Goal: Task Accomplishment & Management: Manage account settings

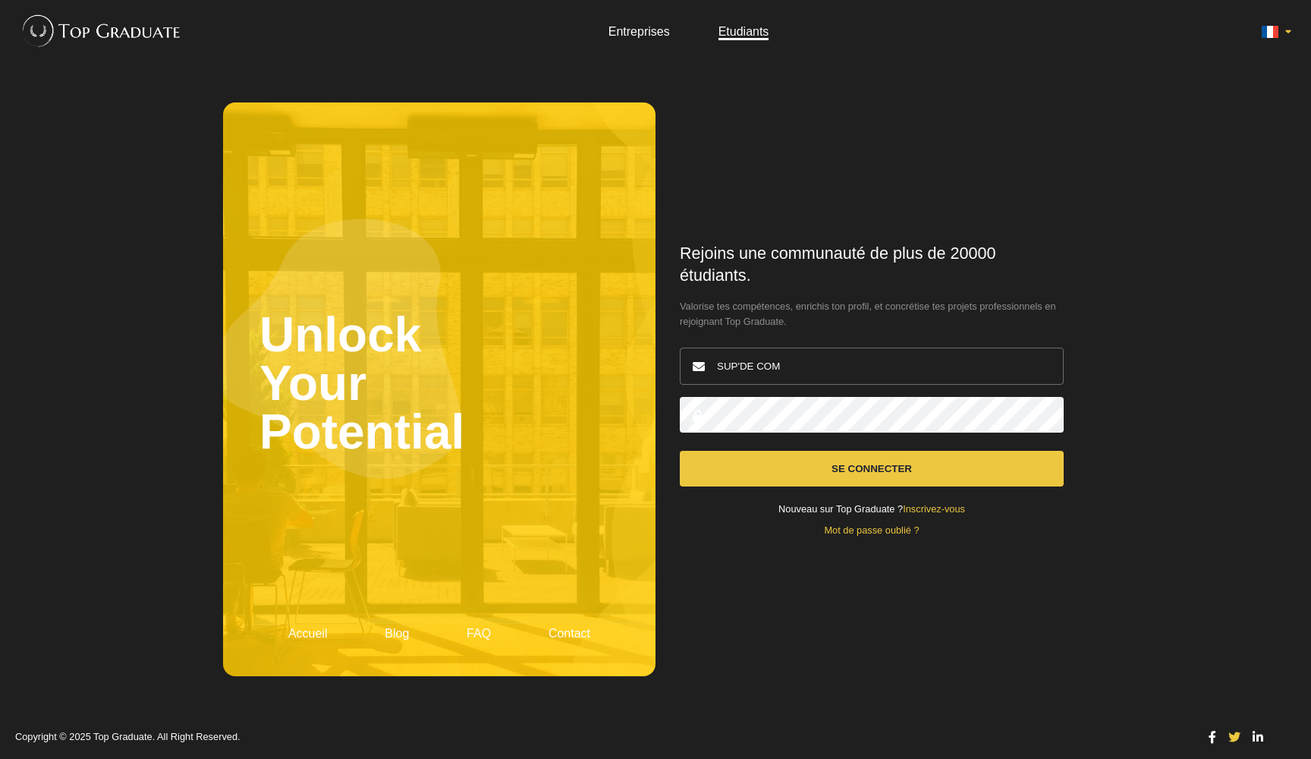
click at [736, 454] on button "Se connecter" at bounding box center [872, 469] width 384 height 36
click at [773, 460] on button "Se connecter" at bounding box center [872, 469] width 384 height 36
drag, startPoint x: 791, startPoint y: 367, endPoint x: 671, endPoint y: 367, distance: 119.9
click at [670, 367] on div "Rejoins une communauté de plus de 20000 étudiants. Valorise tes compétences, en…" at bounding box center [872, 389] width 433 height 574
type input "theo.de.peyrolle@gmail.com"
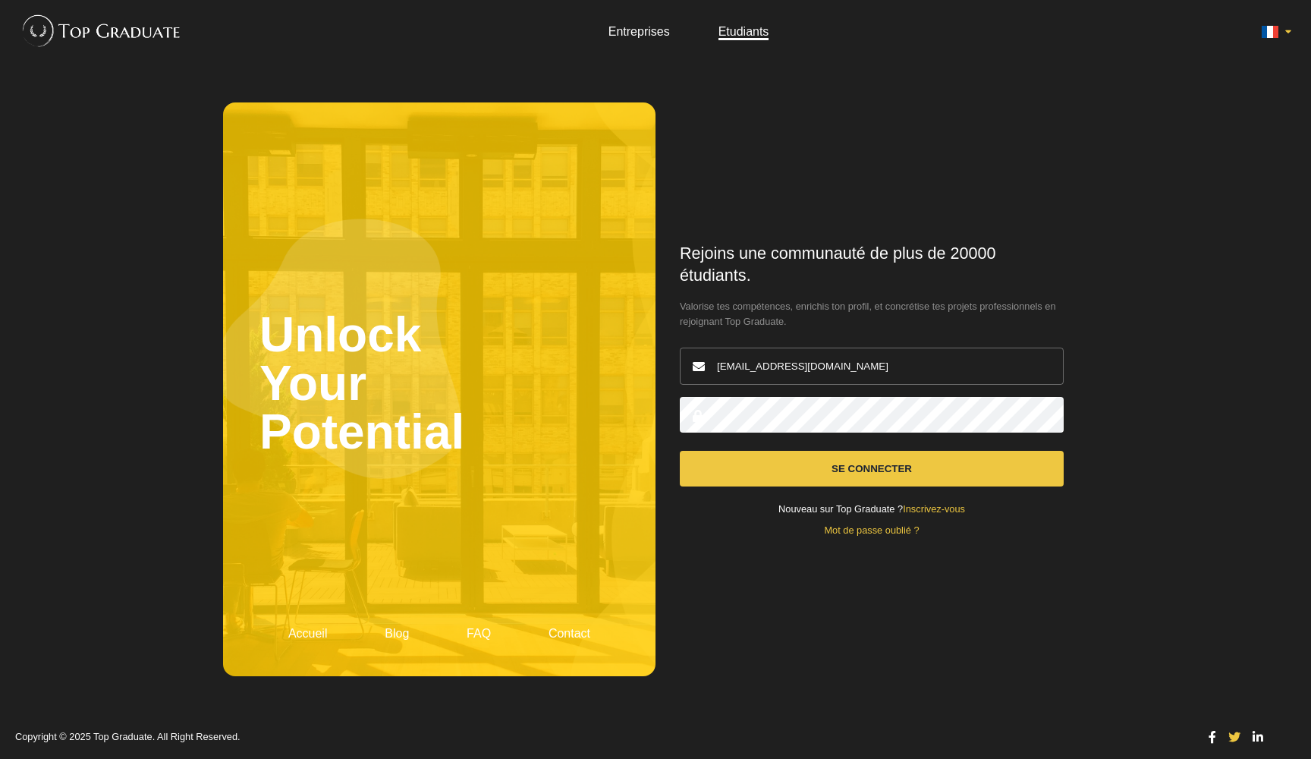
click at [872, 467] on button "Se connecter" at bounding box center [872, 469] width 384 height 36
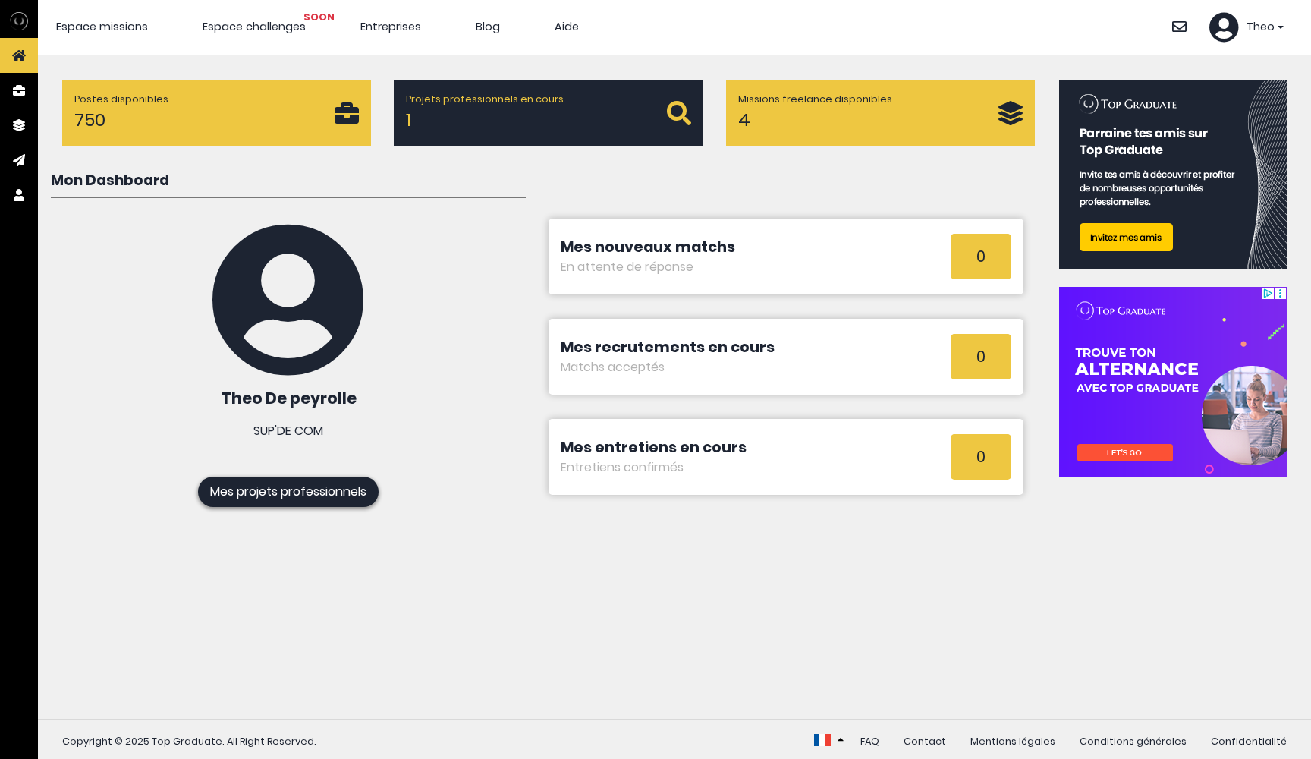
click at [1268, 22] on span "Theo" at bounding box center [1261, 27] width 28 height 17
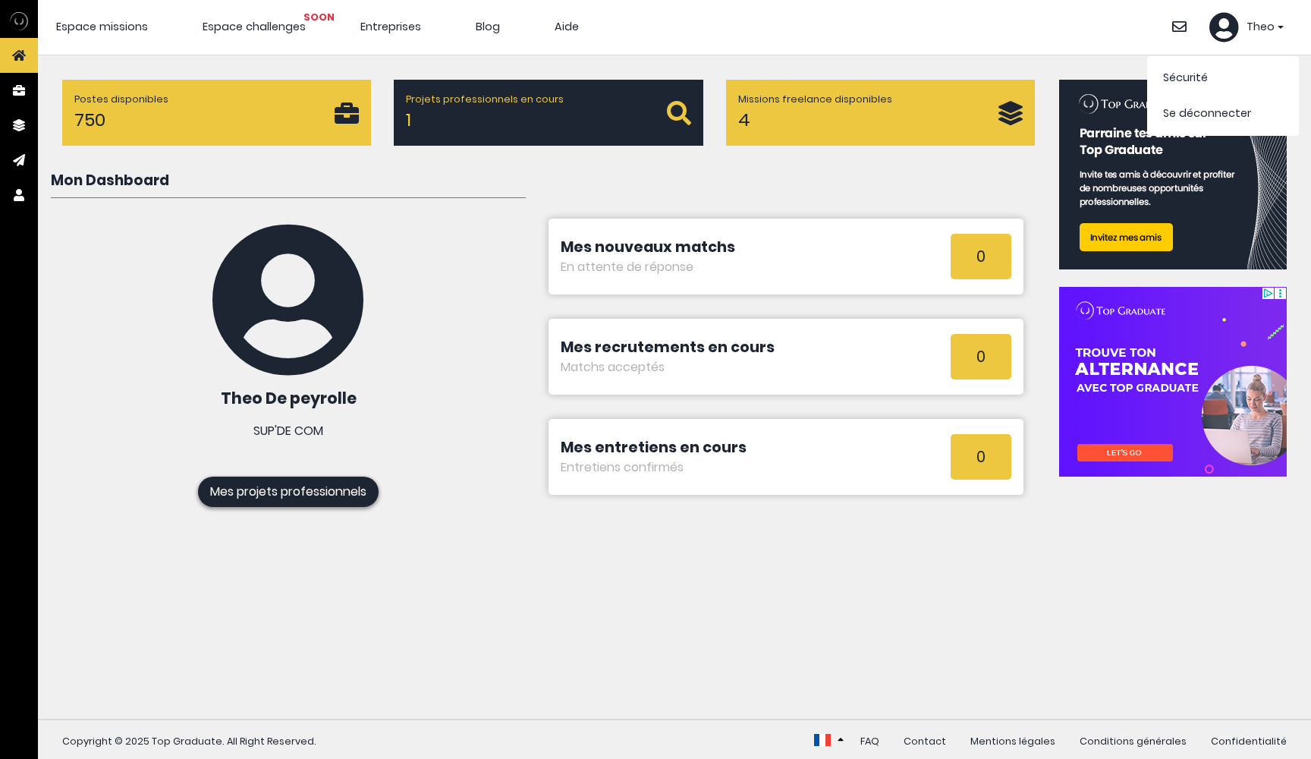
click at [901, 109] on div "4" at bounding box center [868, 119] width 260 height 27
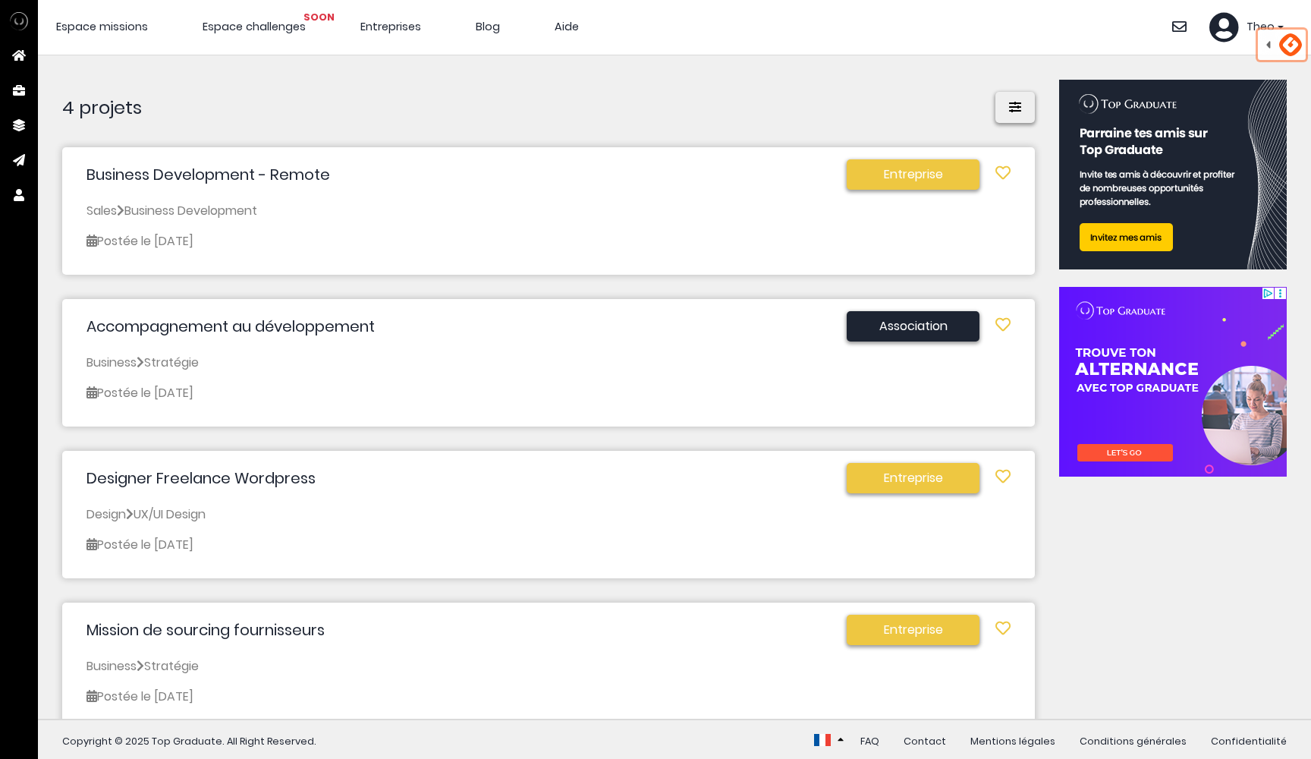
scroll to position [-1, 0]
click at [719, 127] on div "4 projets Recherche Type de client Tous les types Entreprise Association Taille…" at bounding box center [548, 387] width 973 height 615
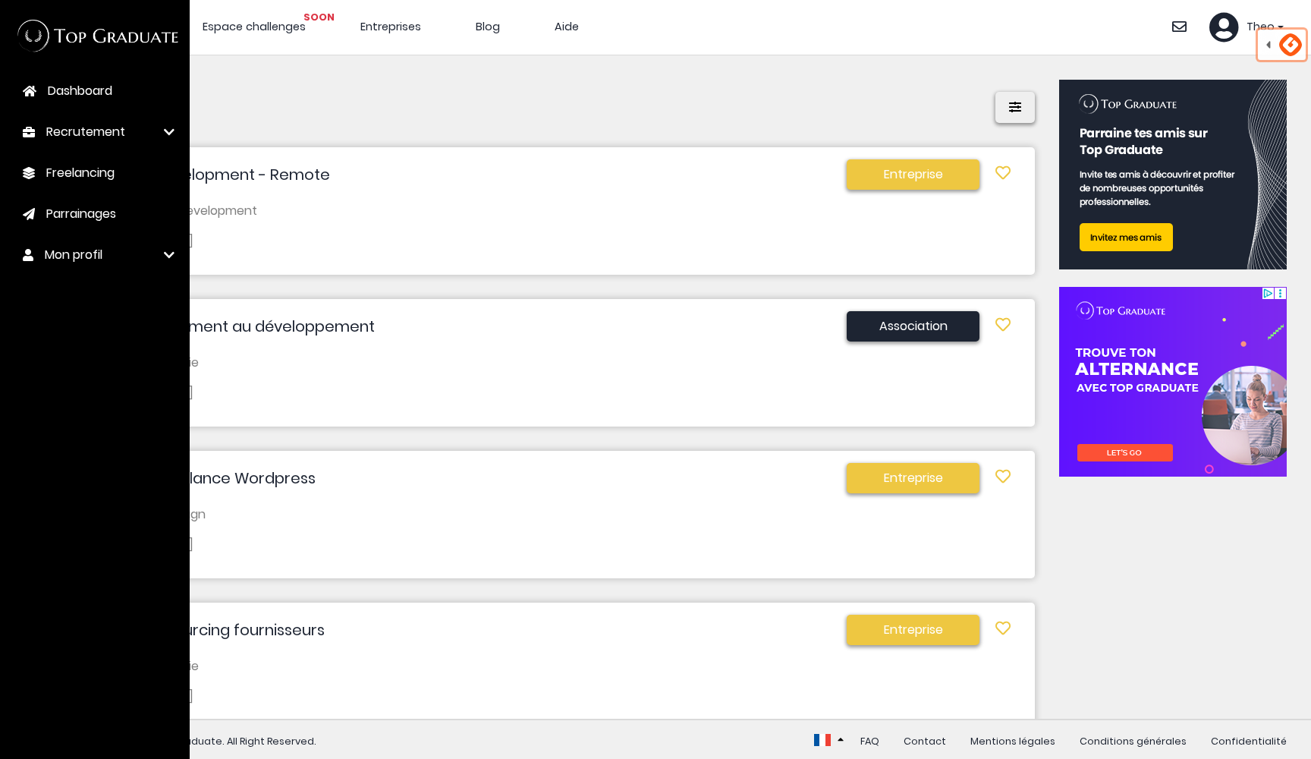
click at [310, 46] on header "Espace missions Espace challenges SOON Entreprises Blog Aide Se déconnecter" at bounding box center [674, 27] width 1273 height 55
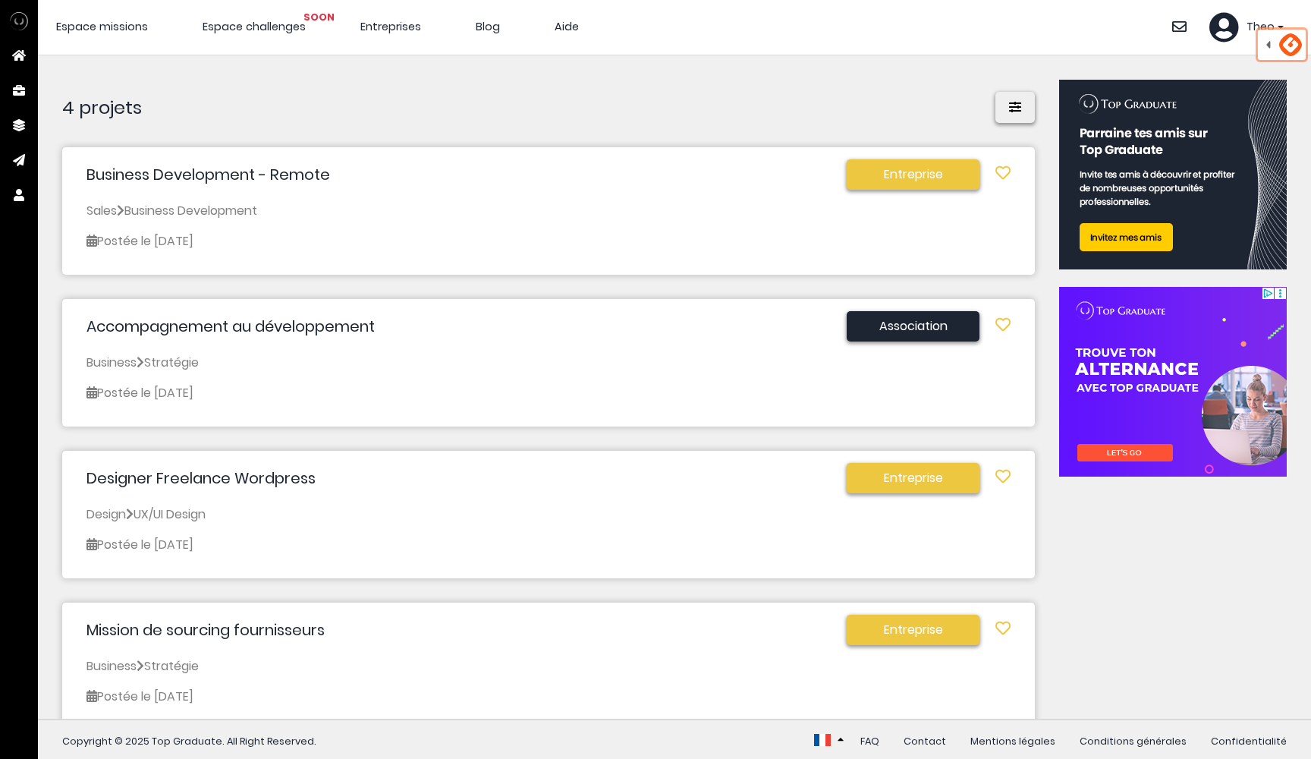
click at [390, 23] on span "Entreprises" at bounding box center [390, 26] width 61 height 15
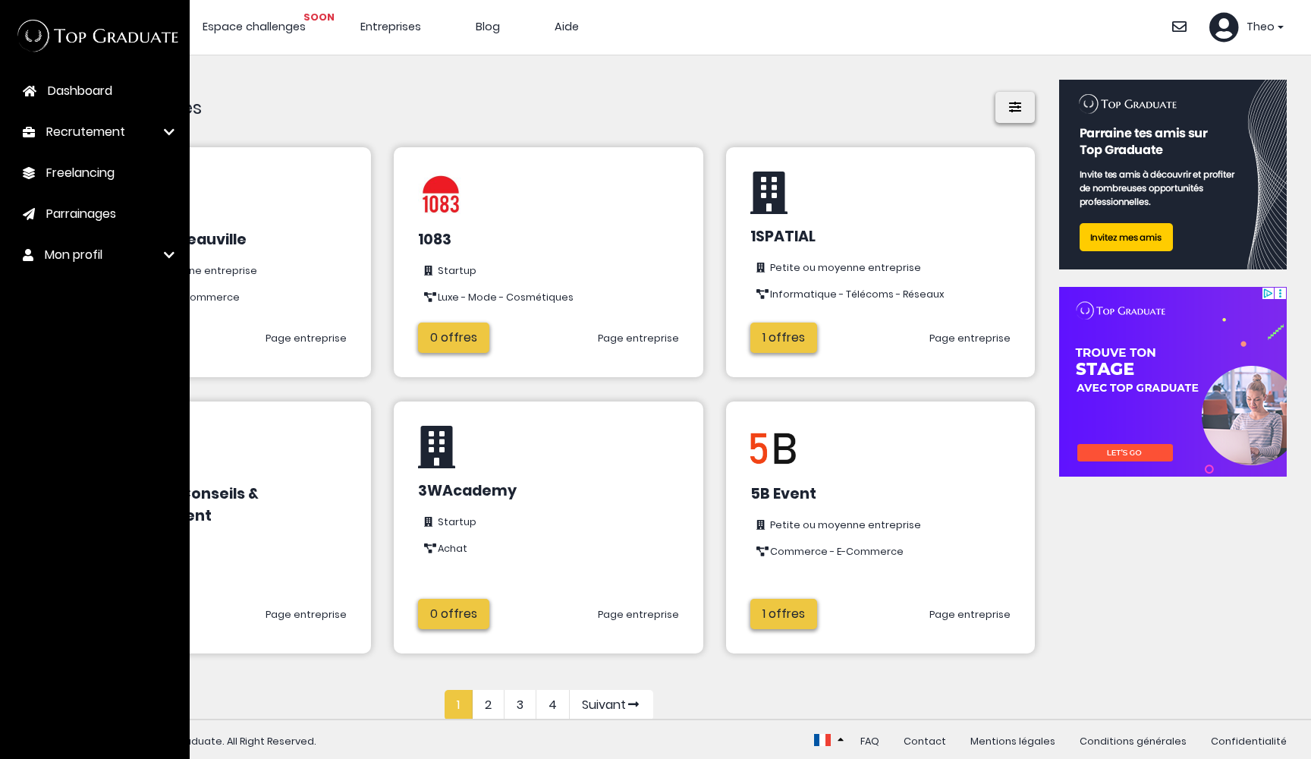
click at [87, 89] on span "Dashboard" at bounding box center [80, 91] width 65 height 18
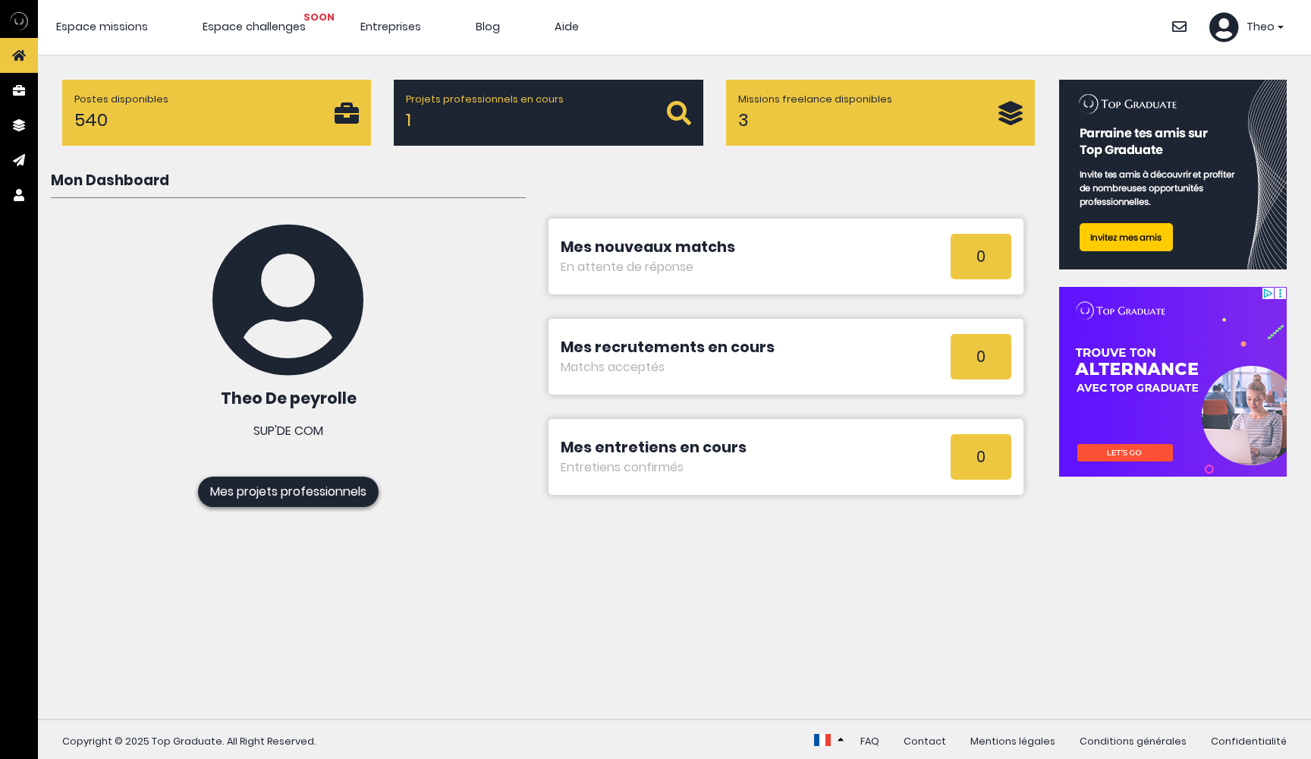
click at [228, 130] on div "Postes disponibles 540" at bounding box center [204, 113] width 260 height 42
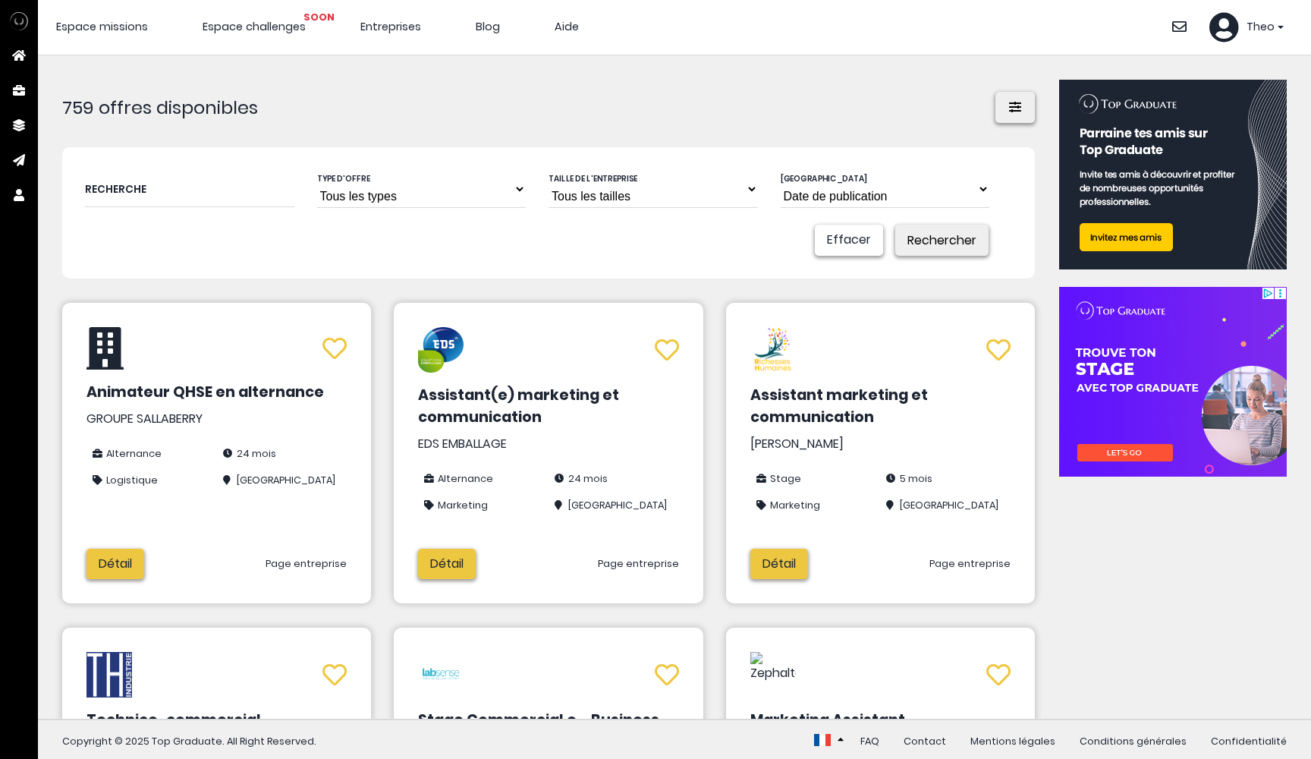
select select "[DOMAIN_NAME]_ended_contract"
click at [928, 236] on button "Rechercher" at bounding box center [941, 240] width 93 height 31
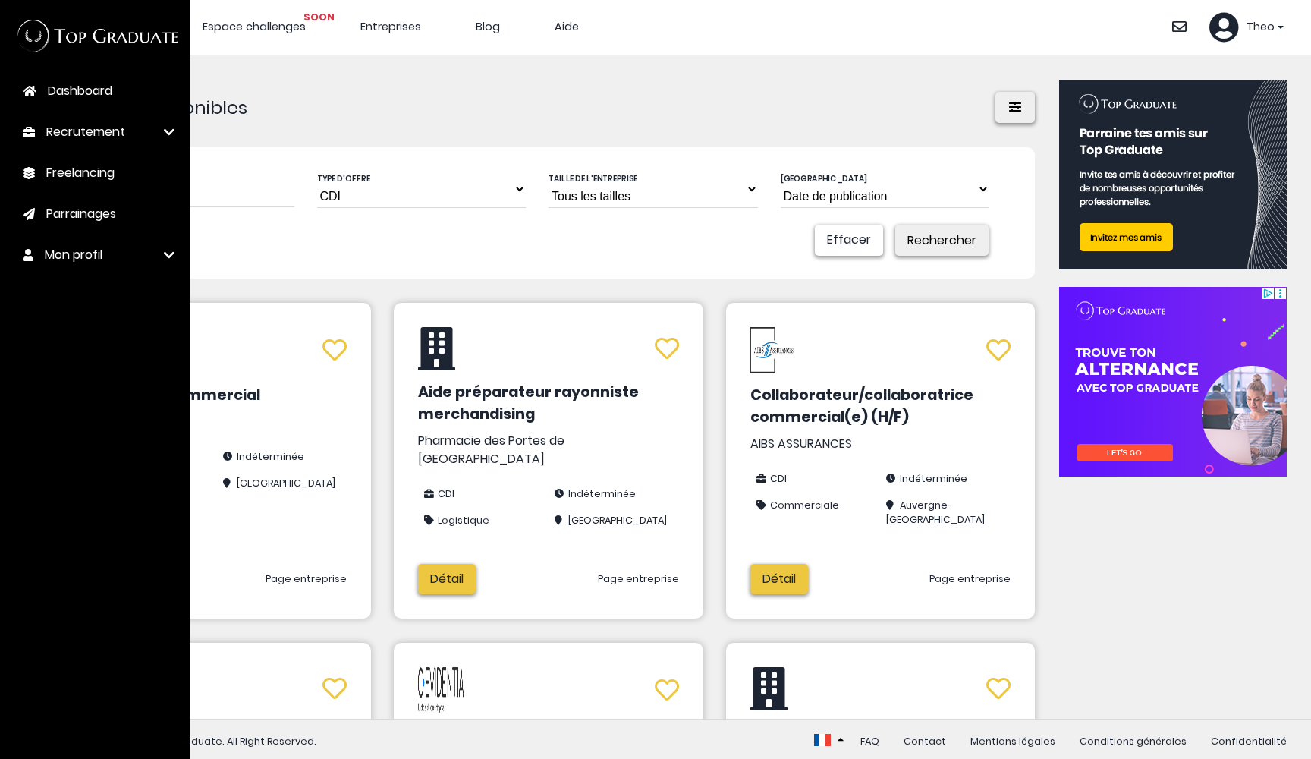
click at [61, 96] on span "Dashboard" at bounding box center [80, 91] width 65 height 18
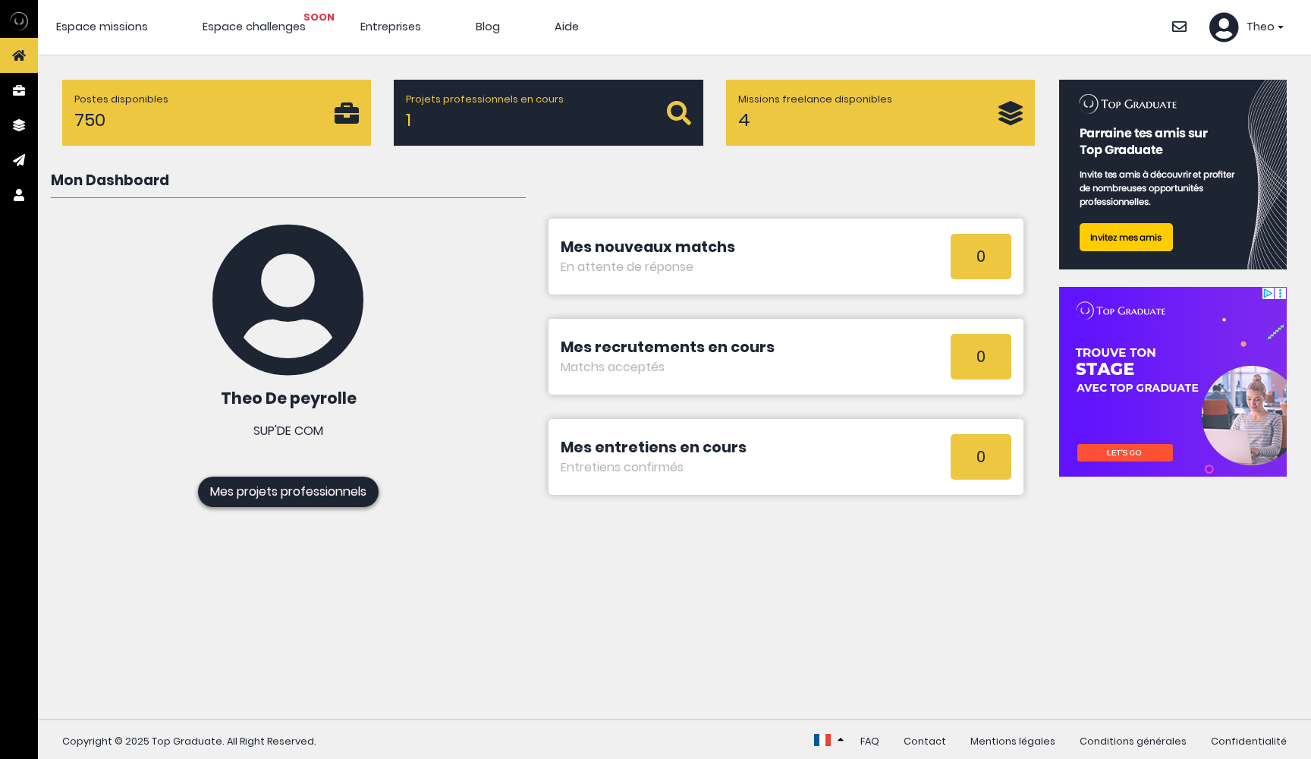
click at [1255, 24] on span "Theo" at bounding box center [1261, 27] width 28 height 17
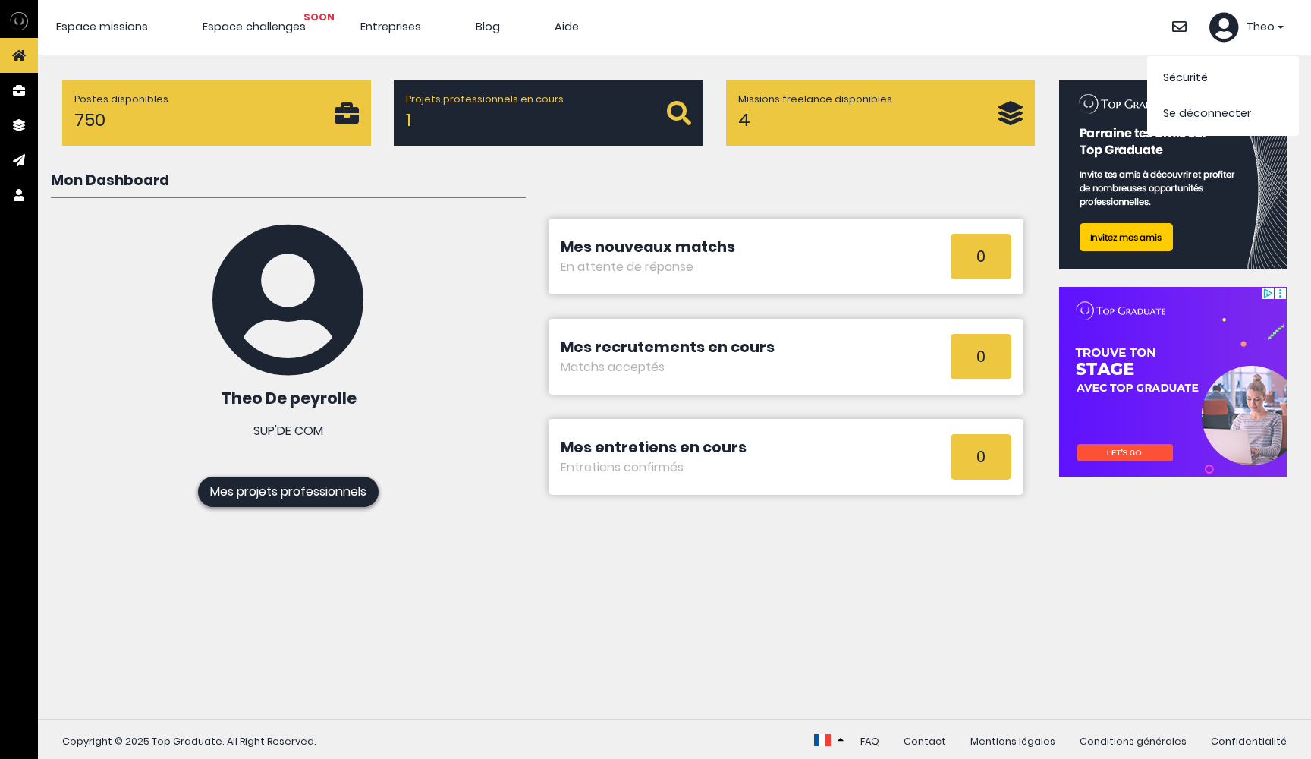
click at [1199, 77] on link "Sécurité" at bounding box center [1185, 77] width 45 height 15
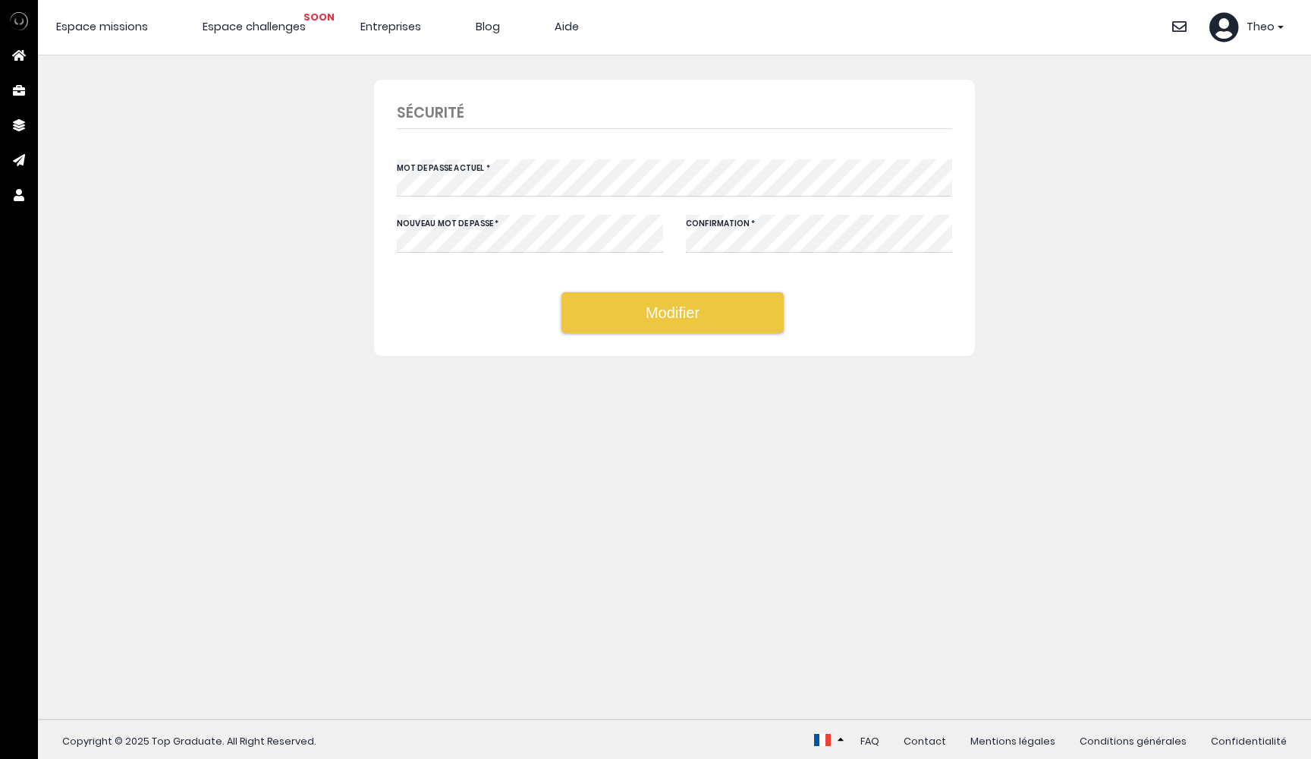
click at [727, 301] on button "Modifier" at bounding box center [673, 312] width 222 height 41
click at [1247, 23] on div "Theo" at bounding box center [1247, 27] width 74 height 30
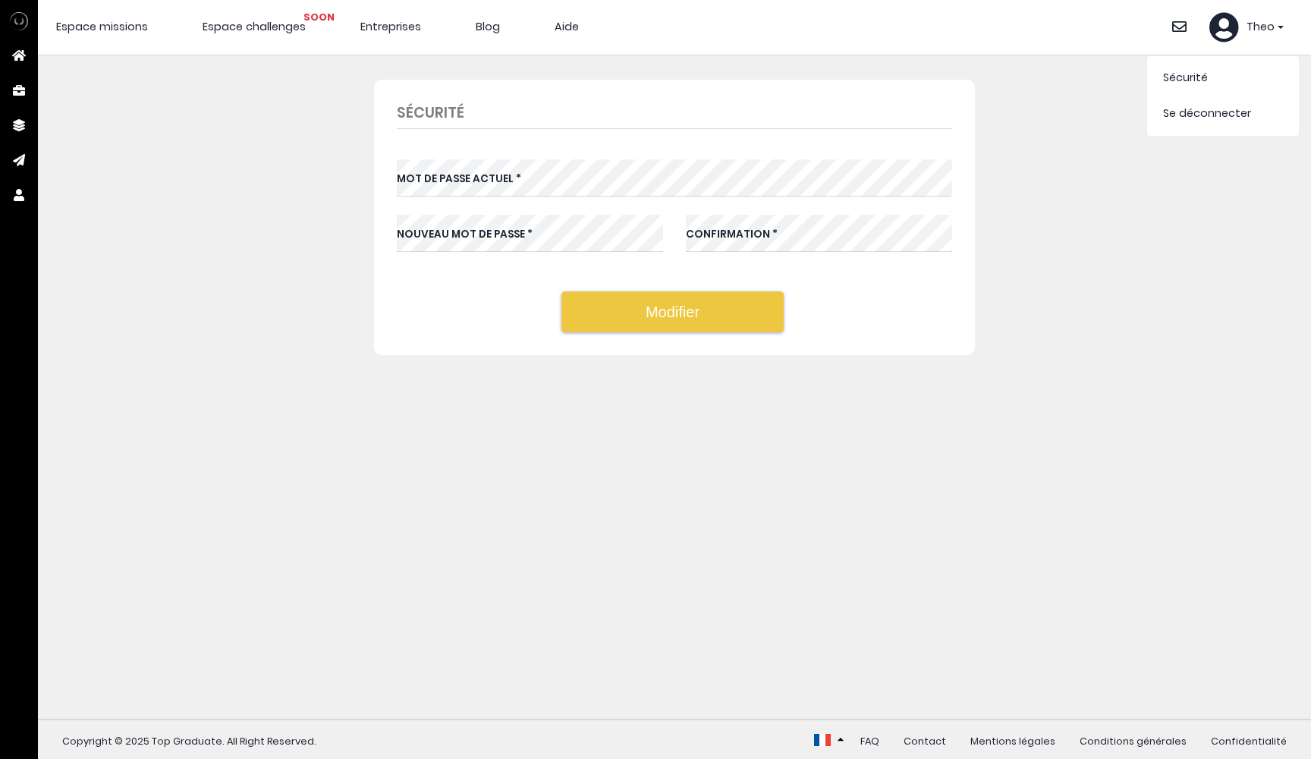
click at [1237, 70] on li "Sécurité" at bounding box center [1223, 78] width 144 height 36
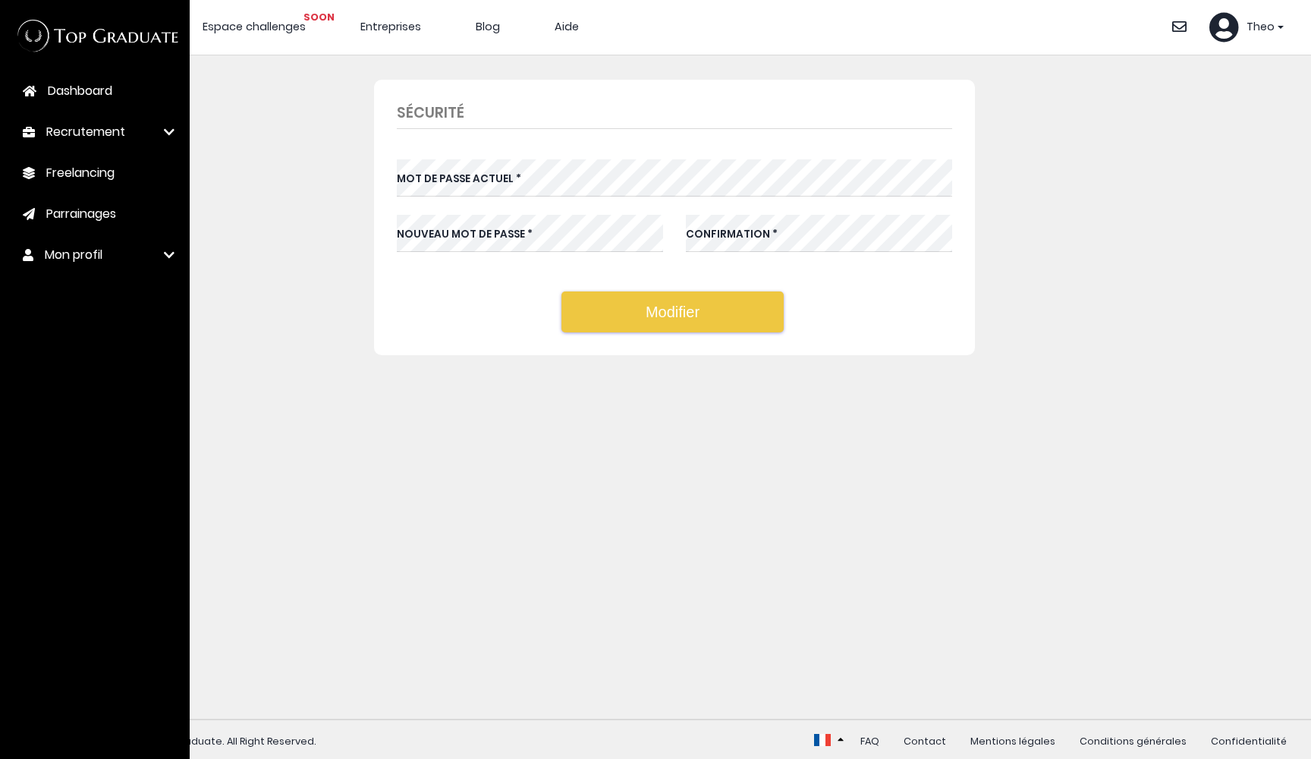
click at [51, 93] on span "Dashboard" at bounding box center [80, 91] width 65 height 18
